Goal: Check status: Check status

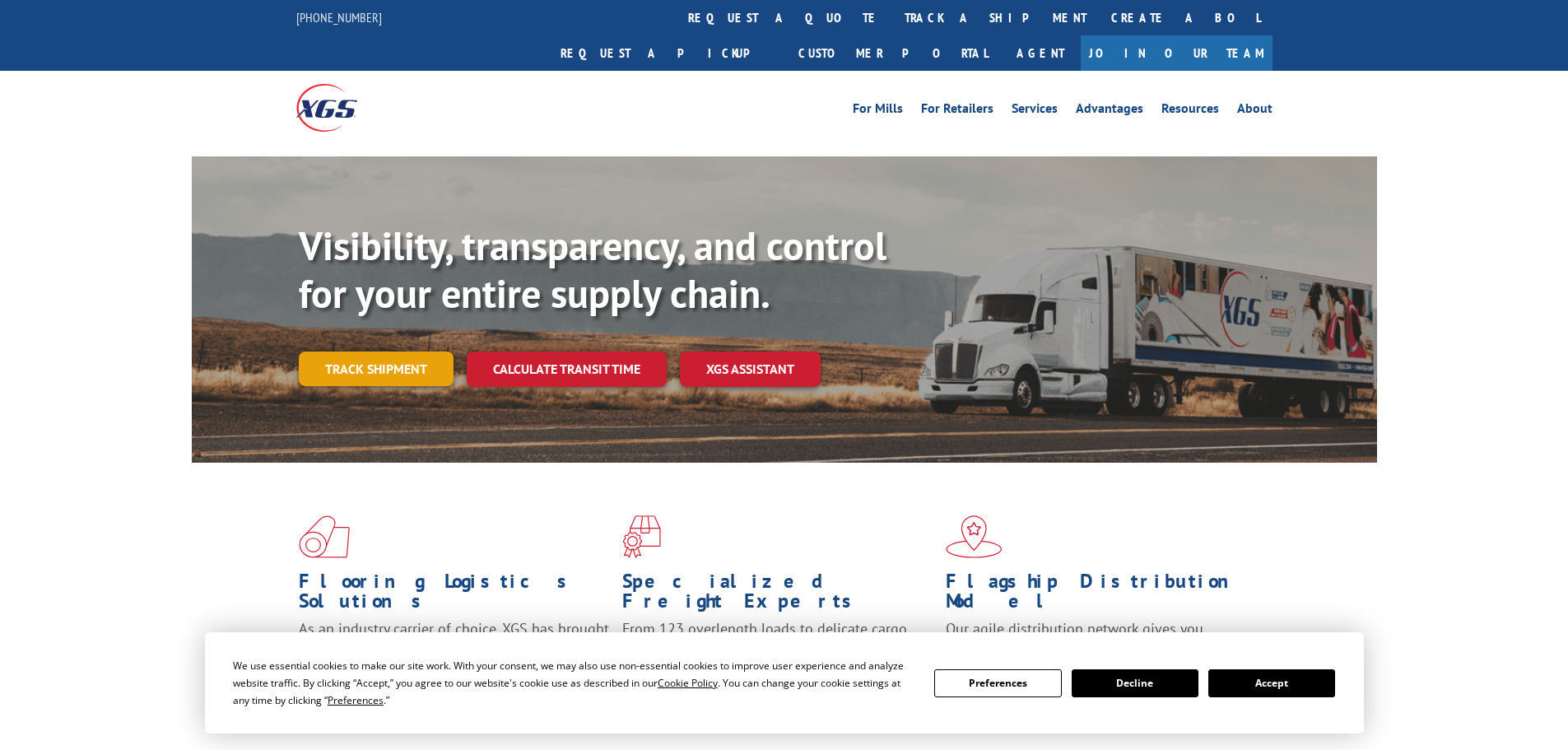
drag, startPoint x: 0, startPoint y: 0, endPoint x: 370, endPoint y: 327, distance: 493.8
click at [370, 351] on link "Track shipment" at bounding box center [376, 368] width 154 height 35
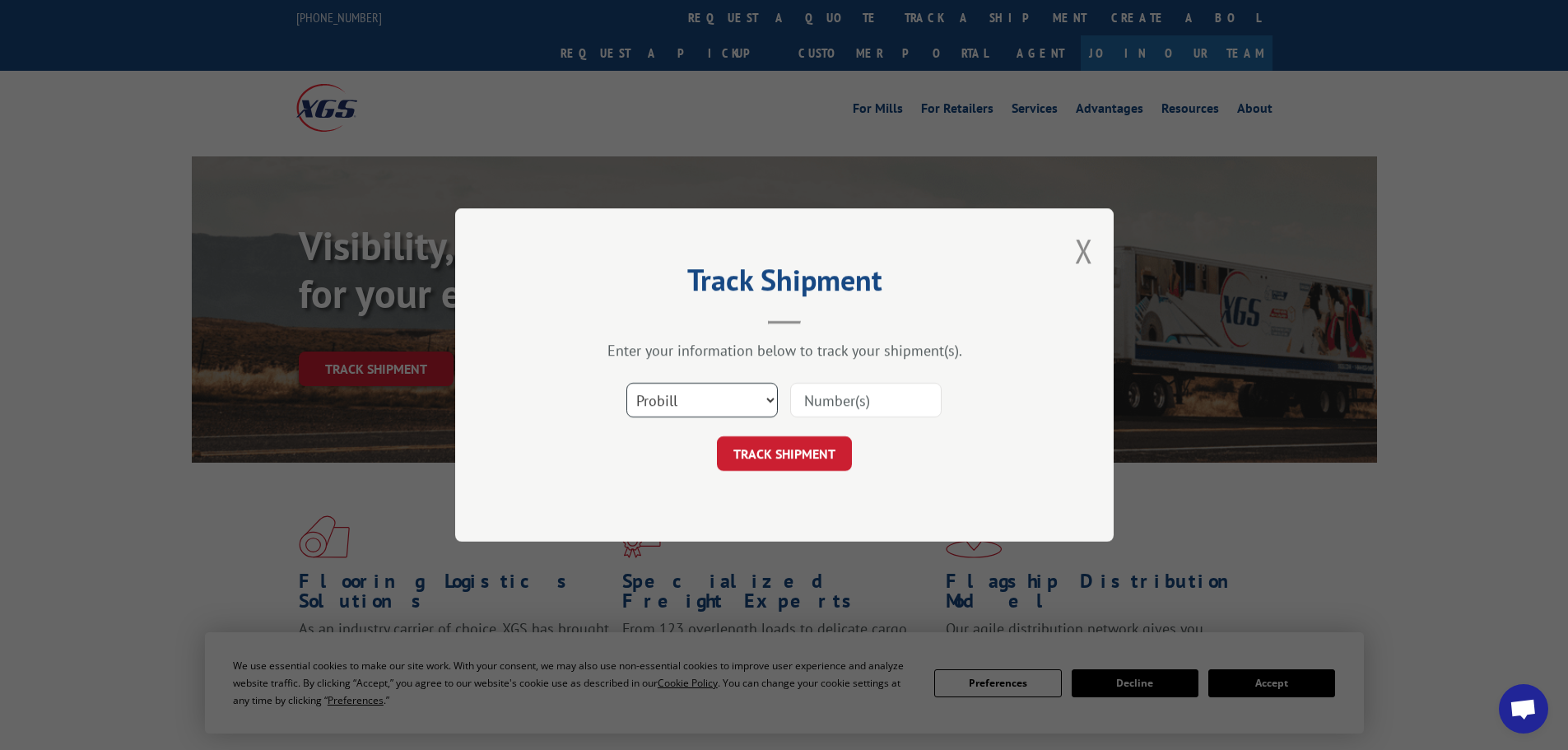
scroll to position [680, 0]
click at [746, 408] on select "Select category... Probill BOL PO" at bounding box center [702, 400] width 152 height 35
select select "bol"
click at [626, 382] on select "Select category... Probill BOL PO" at bounding box center [702, 400] width 152 height 35
click at [846, 402] on input at bounding box center [866, 400] width 152 height 35
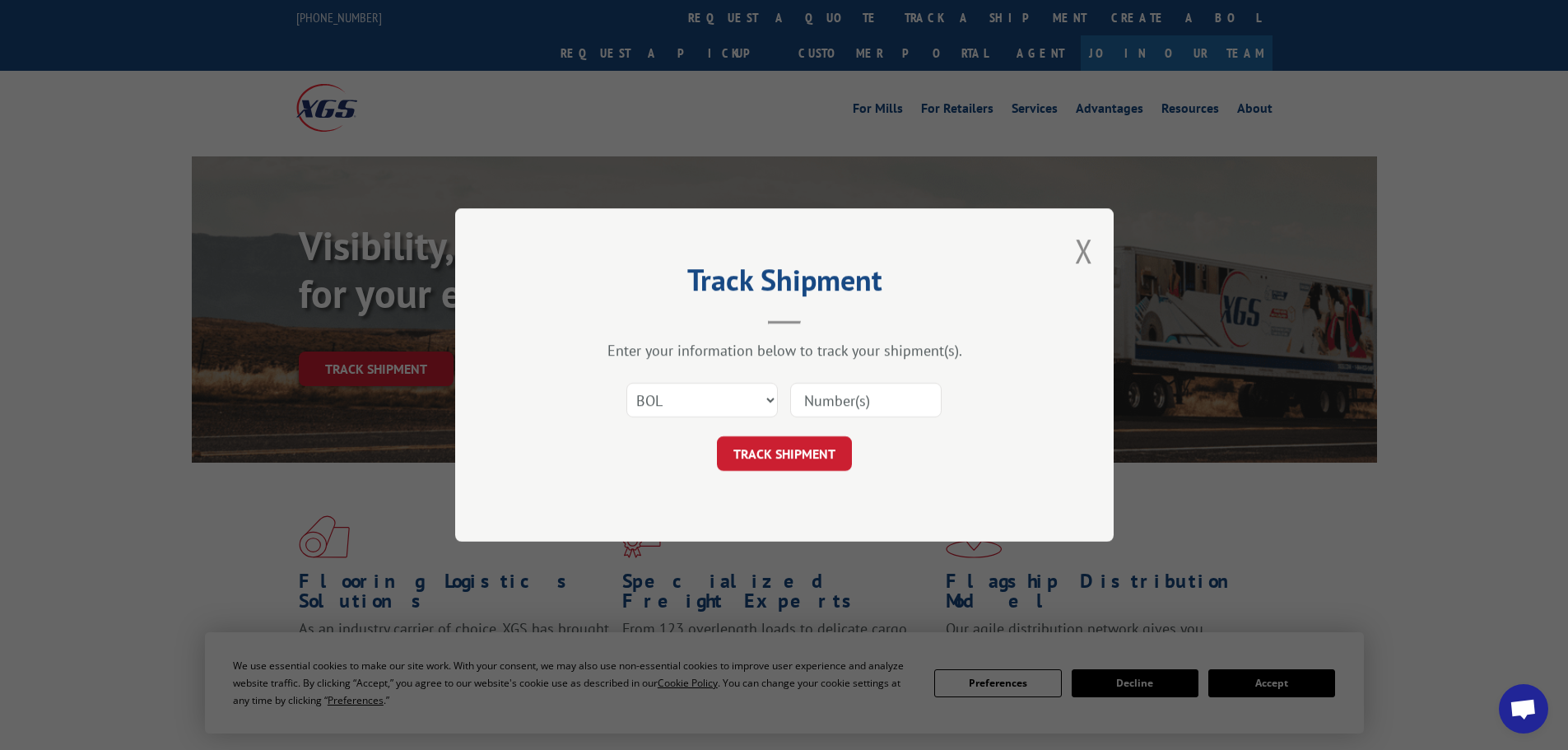
paste input "17591789"
type input "17591789"
click at [817, 455] on button "TRACK SHIPMENT" at bounding box center [785, 453] width 135 height 35
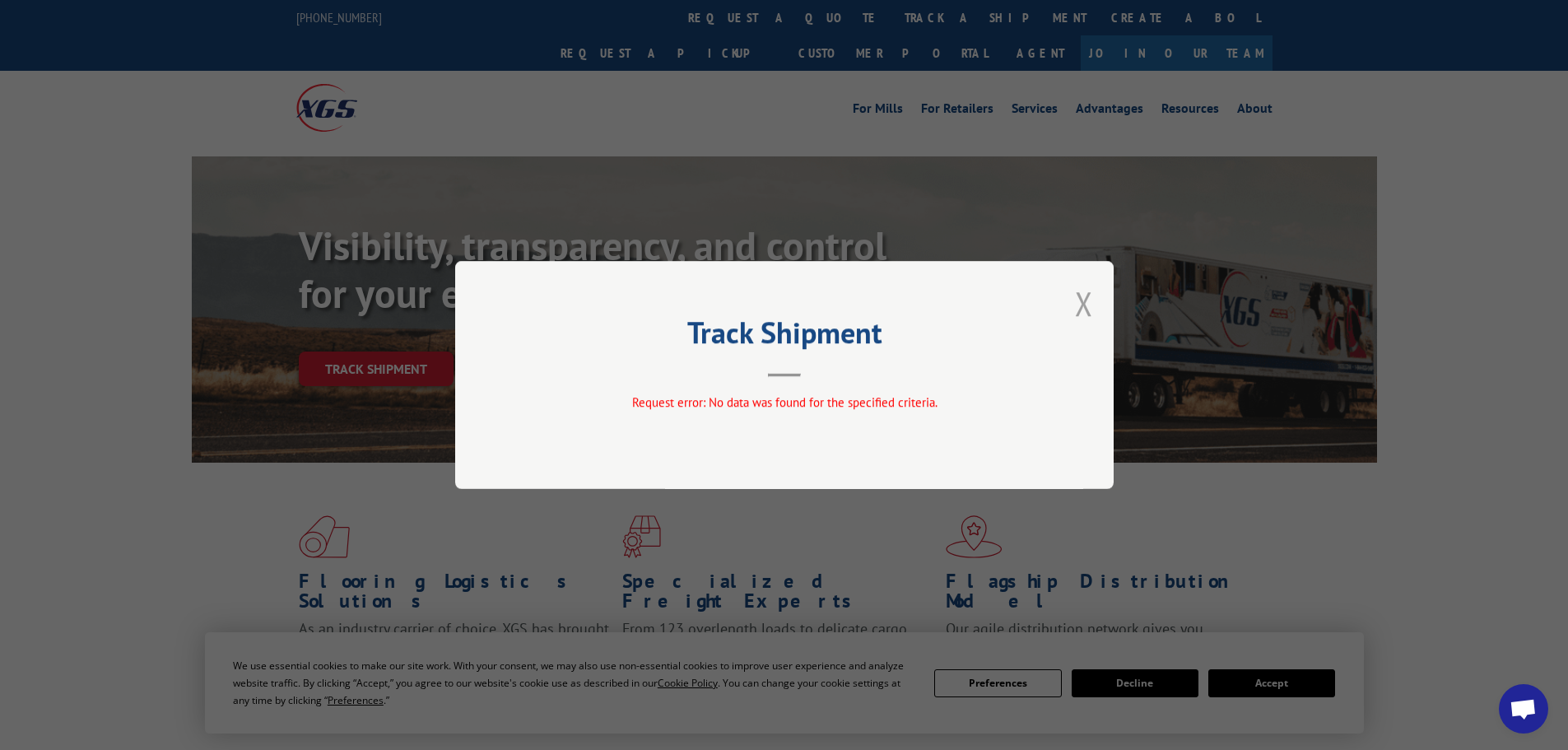
click at [1089, 303] on button "Close modal" at bounding box center [1084, 303] width 18 height 43
